Goal: Task Accomplishment & Management: Manage account settings

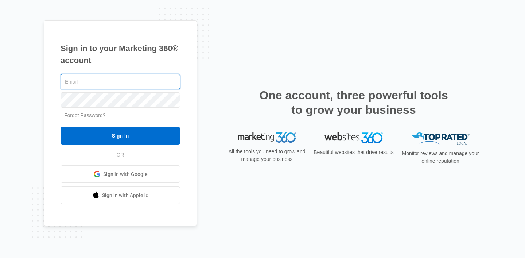
type input "[EMAIL_ADDRESS][DOMAIN_NAME]"
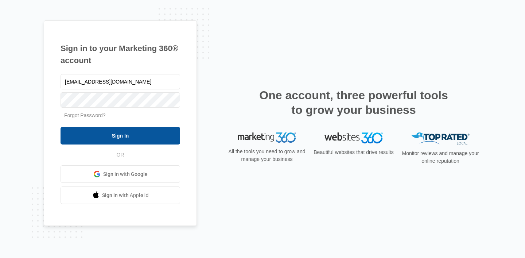
click at [111, 140] on input "Sign In" at bounding box center [120, 135] width 120 height 17
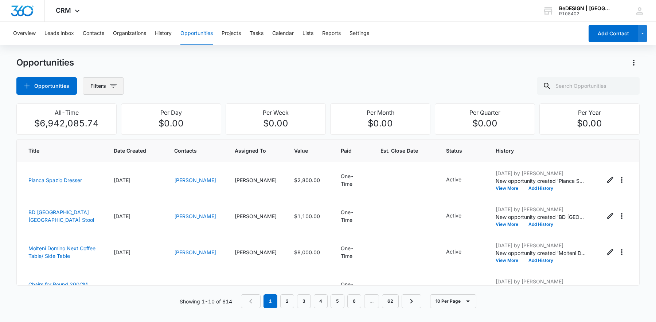
click at [113, 79] on button "Filters" at bounding box center [103, 85] width 41 height 17
click at [156, 148] on div "Opportunity Status" at bounding box center [132, 151] width 84 height 12
click at [168, 152] on icon "Show Opportunity Status filters" at bounding box center [168, 150] width 9 height 9
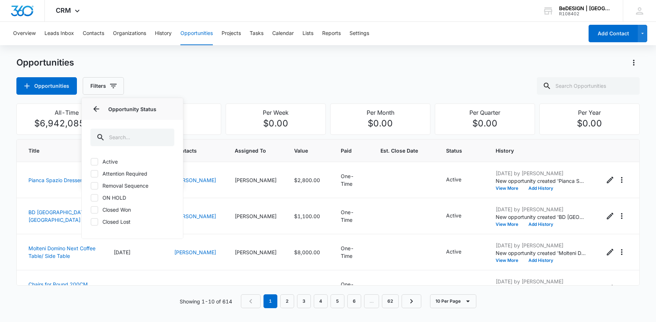
click at [138, 159] on label "Active" at bounding box center [132, 162] width 84 height 8
click at [91, 161] on input "Active" at bounding box center [90, 161] width 0 height 0
checkbox input "true"
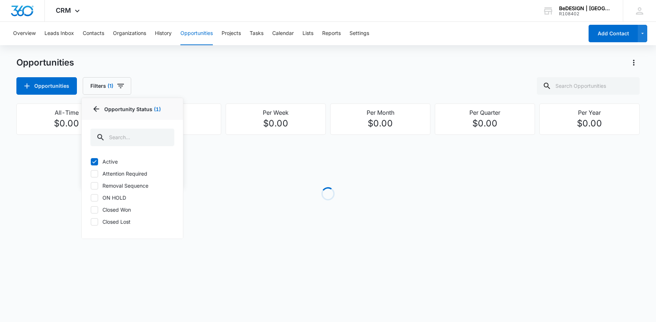
click at [131, 174] on label "Attention Required" at bounding box center [132, 174] width 84 height 8
click at [91, 174] on input "Attention Required" at bounding box center [90, 173] width 0 height 0
checkbox input "true"
click at [131, 186] on label "Removal Sequence" at bounding box center [132, 186] width 84 height 8
click at [91, 186] on input "Removal Sequence" at bounding box center [90, 186] width 0 height 0
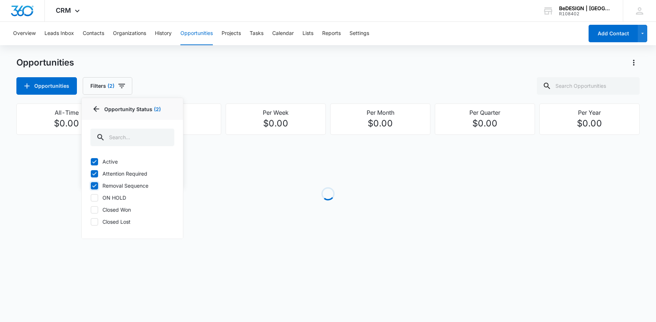
checkbox input "true"
click at [188, 88] on div "Opportunities Filters (3) Assigned By Assigned To Opportunity Status 3 Opportun…" at bounding box center [327, 85] width 623 height 17
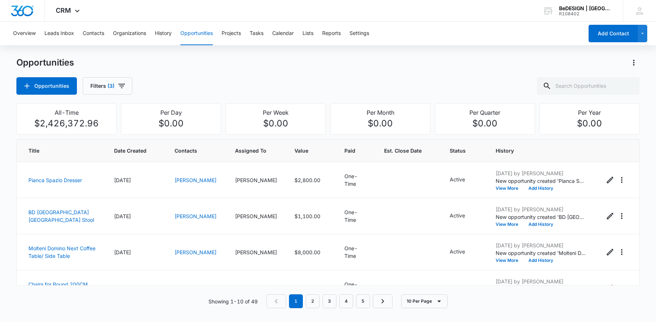
click at [475, 56] on div "Overview Leads Inbox Contacts Organizations History Opportunities Projects Task…" at bounding box center [328, 169] width 656 height 295
